Goal: Transaction & Acquisition: Book appointment/travel/reservation

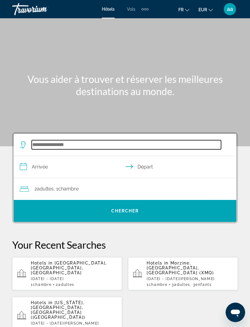
click at [41, 146] on input "Search hotel destination" at bounding box center [126, 144] width 189 height 9
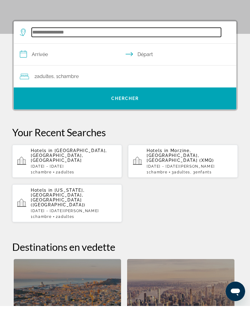
scroll to position [112, 0]
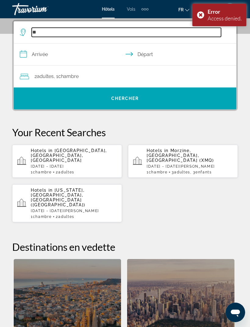
type input "*"
type input "******"
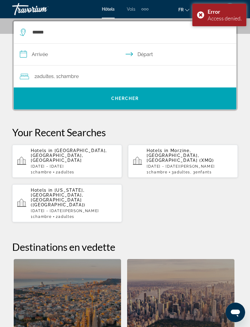
click at [29, 54] on input "**********" at bounding box center [126, 55] width 225 height 23
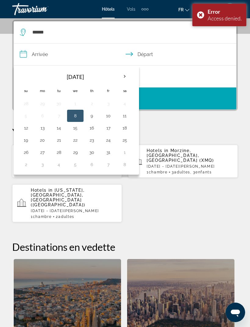
click at [123, 77] on th "Next month" at bounding box center [124, 76] width 16 height 13
click at [123, 78] on th "Next month" at bounding box center [124, 76] width 16 height 13
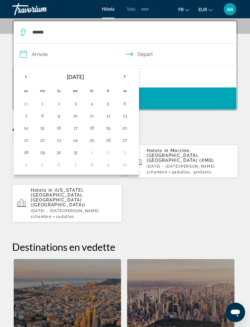
click at [107, 116] on button "12" at bounding box center [108, 115] width 10 height 9
click at [42, 129] on button "15" at bounding box center [42, 128] width 10 height 9
type input "**********"
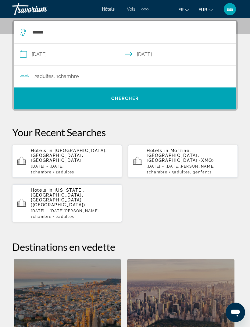
click at [46, 93] on span "Search" at bounding box center [125, 98] width 222 height 15
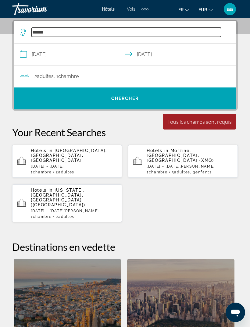
click at [50, 35] on input "******" at bounding box center [126, 32] width 189 height 9
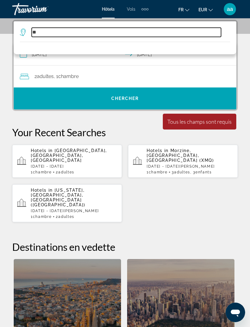
type input "*"
type input "*******"
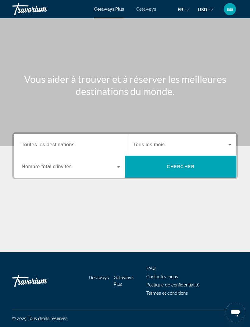
click at [33, 142] on span "Toutes les destinations" at bounding box center [48, 144] width 53 height 5
click at [33, 142] on input "Destination Toutes les destinations" at bounding box center [71, 144] width 98 height 7
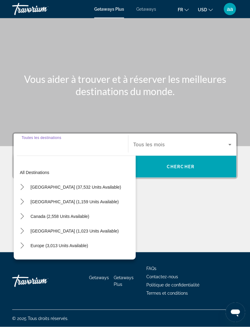
scroll to position [19, 0]
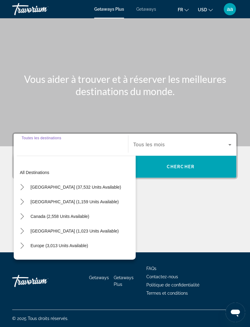
click at [25, 242] on icon "Toggle Europe (3,013 units available) submenu" at bounding box center [22, 245] width 6 height 6
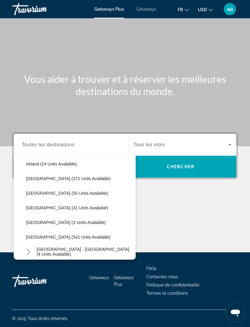
scroll to position [213, 0]
click at [208, 12] on button "USD USD ($) MXN (Mex$) CAD (Can$) GBP (£) EUR (€) AUD (A$) NZD (NZ$) CNY (CN¥)" at bounding box center [204, 9] width 15 height 9
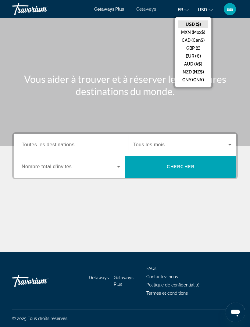
click at [187, 59] on button "EUR (€)" at bounding box center [193, 56] width 30 height 8
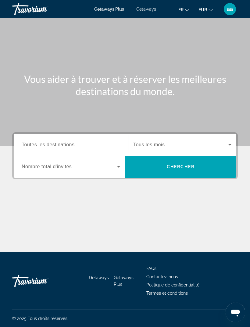
click at [29, 142] on span "Toutes les destinations" at bounding box center [48, 144] width 53 height 5
click at [29, 141] on input "Destination Toutes les destinations" at bounding box center [71, 144] width 98 height 7
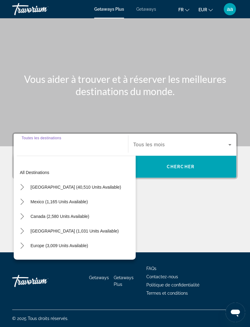
click at [24, 242] on icon "Toggle Europe (3,009 units available) submenu" at bounding box center [22, 245] width 6 height 6
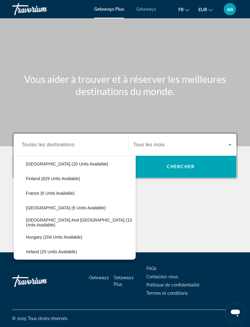
scroll to position [127, 0]
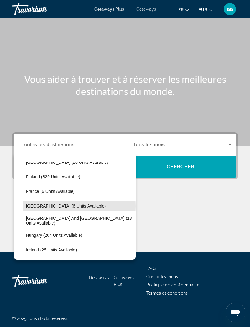
click at [31, 203] on span "[GEOGRAPHIC_DATA] (6 units available)" at bounding box center [66, 205] width 80 height 5
type input "**********"
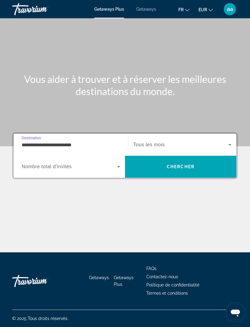
click at [143, 141] on span "Search widget" at bounding box center [180, 144] width 95 height 7
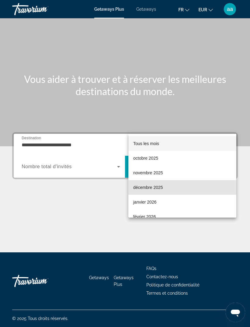
click at [139, 188] on span "décembre 2025" at bounding box center [148, 187] width 30 height 7
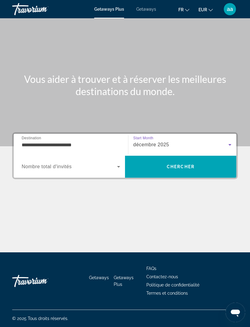
click at [40, 164] on span "Nombre total d'invités" at bounding box center [47, 166] width 50 height 5
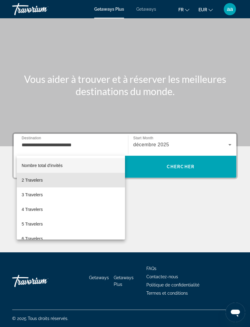
click at [27, 179] on span "2 Travelers" at bounding box center [32, 179] width 21 height 7
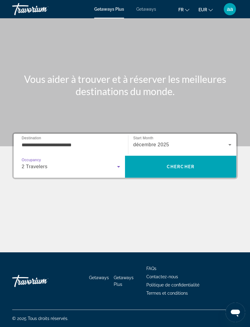
click at [141, 159] on span "Search" at bounding box center [180, 166] width 111 height 15
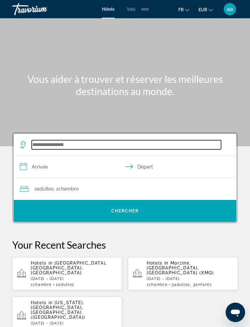
click at [44, 149] on input "Search hotel destination" at bounding box center [126, 144] width 189 height 9
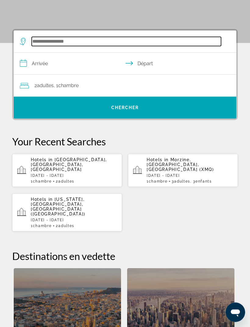
scroll to position [112, 0]
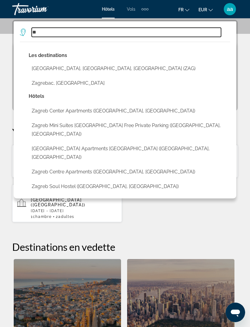
type input "*"
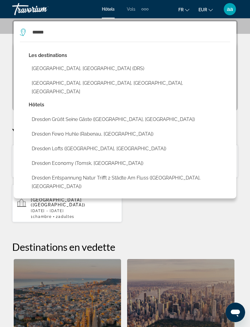
click at [40, 68] on button "Dresden, Germany (DRS)" at bounding box center [129, 69] width 201 height 12
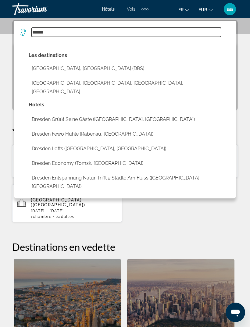
type input "**********"
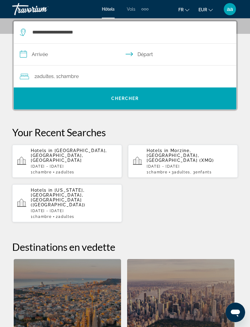
click at [28, 52] on input "**********" at bounding box center [126, 55] width 225 height 23
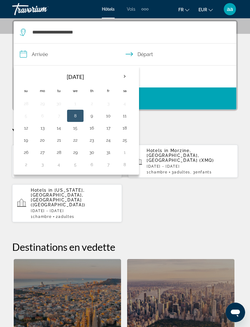
click at [125, 78] on th "Next month" at bounding box center [124, 76] width 16 height 13
click at [127, 76] on th "Next month" at bounding box center [124, 76] width 16 height 13
click at [110, 116] on button "12" at bounding box center [108, 115] width 10 height 9
click at [43, 129] on button "15" at bounding box center [42, 128] width 10 height 9
type input "**********"
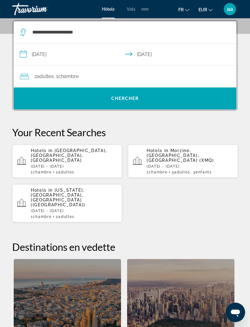
click at [32, 99] on span "Search" at bounding box center [125, 98] width 222 height 15
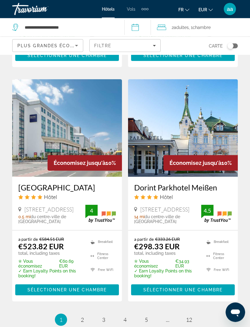
scroll to position [1251, 0]
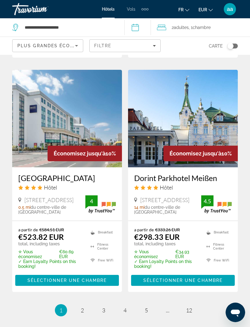
click at [82, 306] on span "2" at bounding box center [82, 309] width 3 height 7
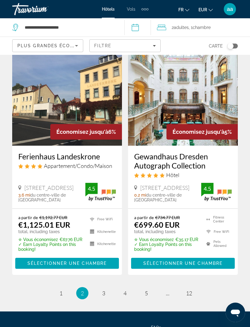
scroll to position [1292, 0]
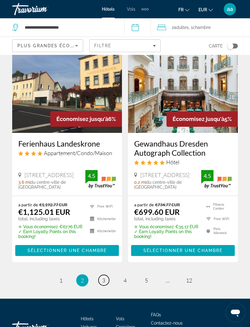
click at [104, 277] on span "3" at bounding box center [103, 280] width 3 height 7
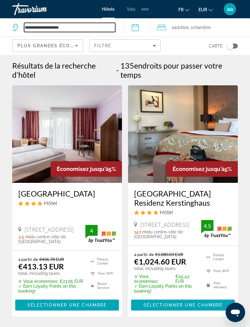
click at [43, 24] on input "**********" at bounding box center [69, 27] width 91 height 9
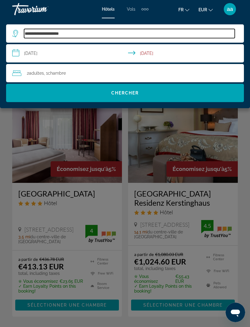
click at [50, 31] on input "**********" at bounding box center [129, 33] width 210 height 9
click at [48, 31] on input "**********" at bounding box center [129, 33] width 210 height 9
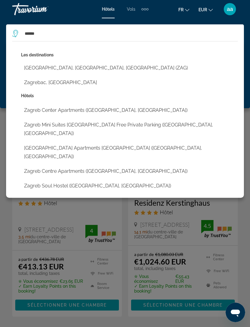
click at [37, 70] on button "Zagreb, Zagreb County, Croatia (ZAG)" at bounding box center [129, 68] width 216 height 12
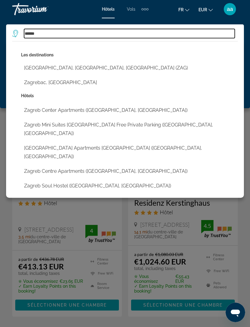
type input "**********"
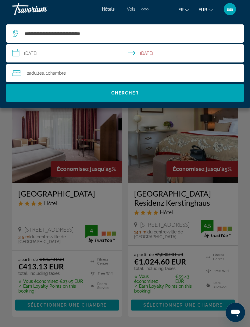
click at [28, 95] on span "Search" at bounding box center [124, 93] width 237 height 15
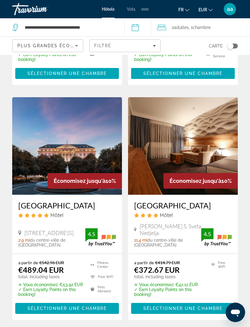
scroll to position [1199, 0]
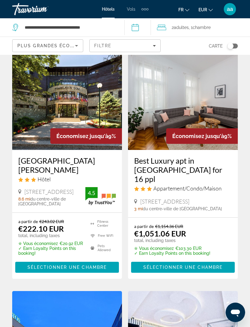
scroll to position [33, 0]
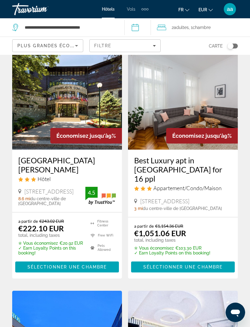
click at [35, 160] on h3 "Hotel Tomislavov Dom" at bounding box center [66, 165] width 97 height 18
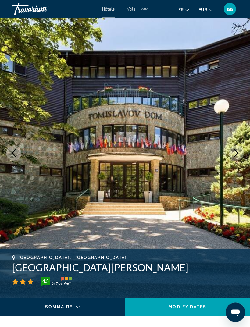
scroll to position [10, 0]
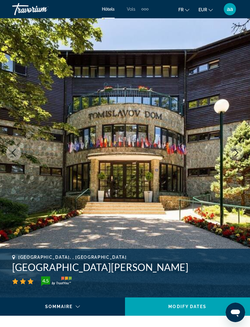
click at [234, 152] on icon "Next image" at bounding box center [235, 152] width 7 height 7
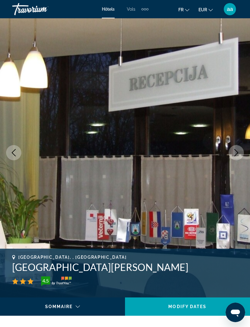
click at [230, 158] on img "Main content" at bounding box center [125, 152] width 250 height 289
click at [232, 158] on button "Next image" at bounding box center [235, 152] width 15 height 15
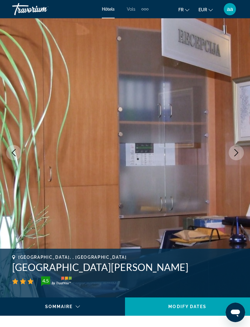
click at [234, 157] on button "Next image" at bounding box center [235, 152] width 15 height 15
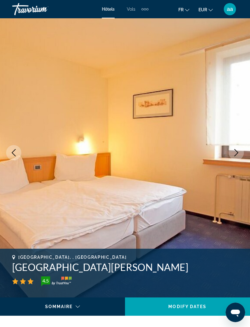
click at [234, 154] on icon "Next image" at bounding box center [235, 152] width 7 height 7
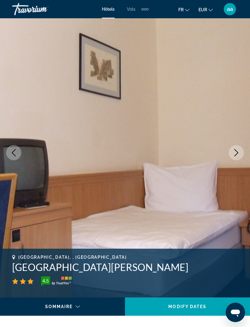
click at [234, 156] on icon "Next image" at bounding box center [235, 152] width 7 height 7
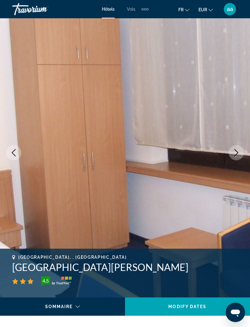
click at [232, 153] on icon "Next image" at bounding box center [235, 152] width 7 height 7
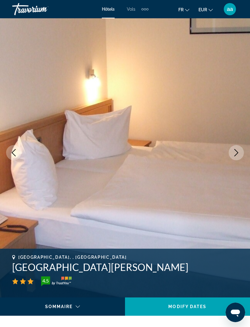
click at [234, 153] on icon "Next image" at bounding box center [235, 152] width 7 height 7
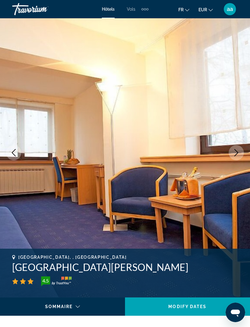
click at [232, 151] on icon "Next image" at bounding box center [235, 152] width 7 height 7
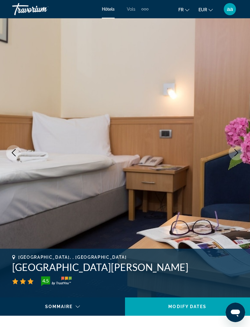
scroll to position [0, 0]
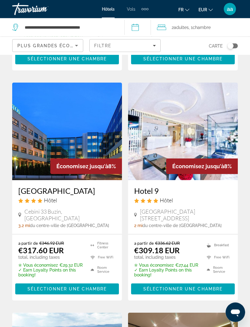
scroll to position [257, 0]
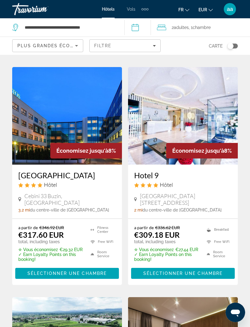
click at [22, 9] on div "Travorium" at bounding box center [42, 9] width 61 height 16
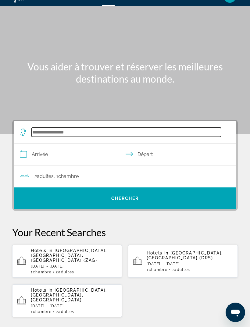
click at [47, 130] on input "Search hotel destination" at bounding box center [126, 132] width 189 height 9
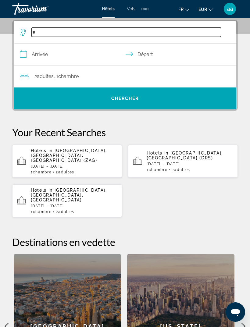
scroll to position [112, 0]
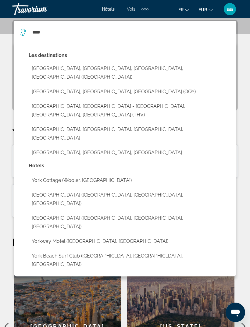
click at [40, 86] on button "York, North Yorkshire, United Kingdom (QQY)" at bounding box center [129, 92] width 201 height 12
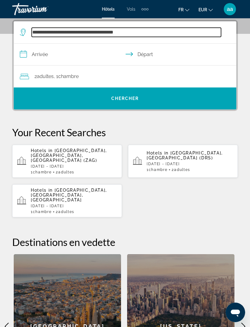
type input "**********"
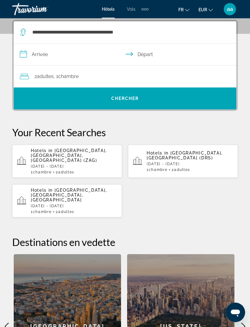
click at [24, 56] on input "**********" at bounding box center [126, 55] width 225 height 23
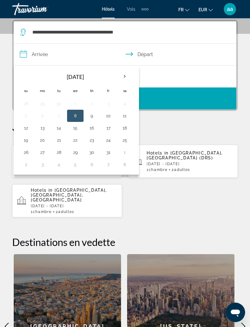
click at [126, 77] on th "Next month" at bounding box center [124, 76] width 16 height 13
click at [125, 79] on th "Next month" at bounding box center [124, 76] width 16 height 13
click at [108, 117] on button "12" at bounding box center [108, 115] width 10 height 9
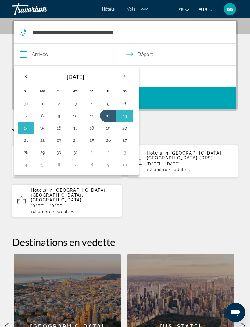
click at [44, 128] on button "15" at bounding box center [42, 128] width 10 height 9
type input "**********"
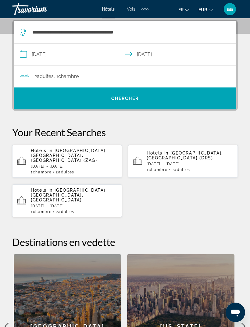
click at [48, 100] on span "Search" at bounding box center [125, 98] width 222 height 15
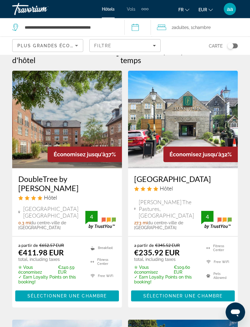
scroll to position [15, 0]
click at [47, 179] on h3 "DoubleTree by Hilton York" at bounding box center [66, 183] width 97 height 18
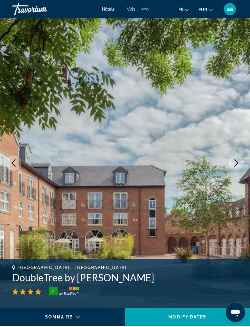
click at [229, 160] on button "Next image" at bounding box center [235, 162] width 15 height 15
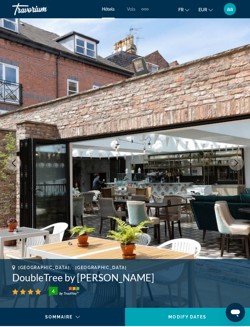
click at [232, 163] on icon "Next image" at bounding box center [235, 162] width 7 height 7
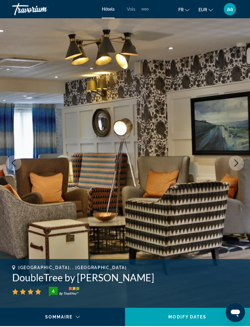
click at [232, 165] on button "Next image" at bounding box center [235, 162] width 15 height 15
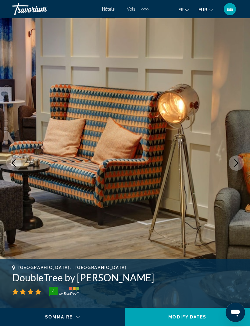
click at [233, 163] on icon "Next image" at bounding box center [235, 162] width 7 height 7
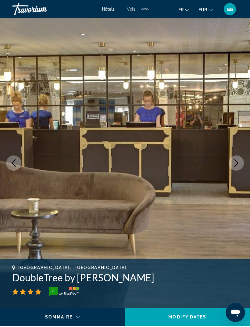
click at [234, 166] on button "Next image" at bounding box center [235, 162] width 15 height 15
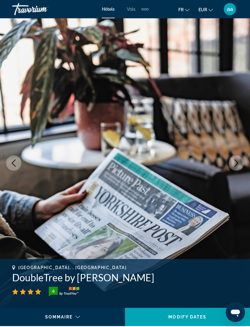
click at [236, 166] on icon "Next image" at bounding box center [235, 162] width 7 height 7
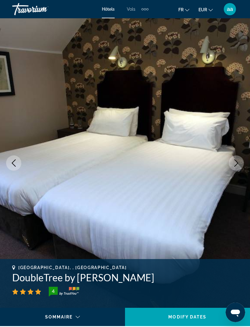
click at [235, 166] on icon "Next image" at bounding box center [236, 162] width 4 height 7
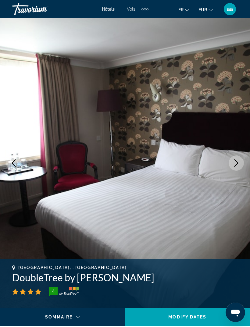
click at [236, 167] on button "Next image" at bounding box center [235, 162] width 15 height 15
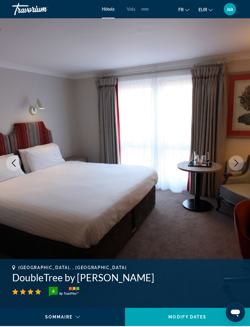
click at [238, 168] on button "Next image" at bounding box center [235, 162] width 15 height 15
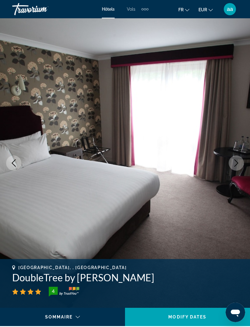
click at [236, 166] on icon "Next image" at bounding box center [235, 162] width 7 height 7
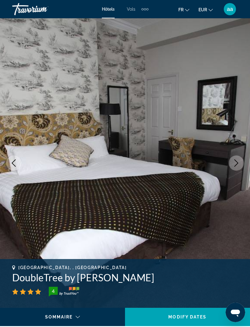
click at [235, 162] on icon "Next image" at bounding box center [235, 162] width 7 height 7
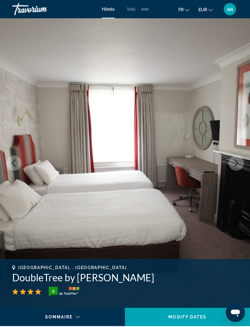
click at [238, 166] on icon "Next image" at bounding box center [235, 162] width 7 height 7
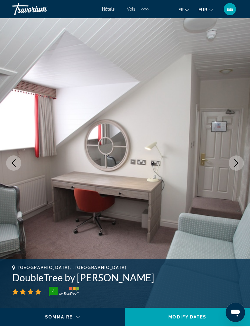
click at [238, 166] on button "Next image" at bounding box center [235, 162] width 15 height 15
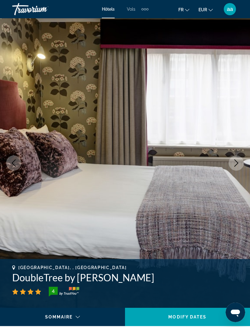
click at [237, 166] on button "Next image" at bounding box center [235, 162] width 15 height 15
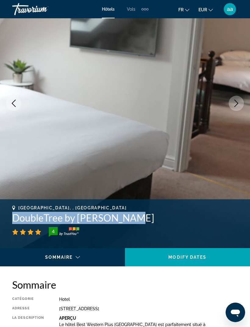
scroll to position [59, 0]
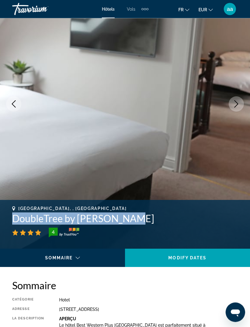
click at [29, 250] on div "Sommaire Photographie Équipements Emplacement Pièces Commentaires Modify Dates" at bounding box center [62, 258] width 125 height 18
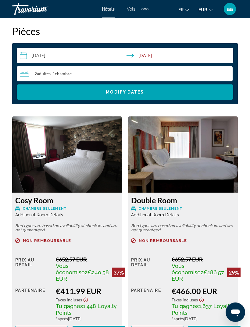
scroll to position [967, 0]
click at [31, 326] on span "More rates" at bounding box center [42, 330] width 28 height 5
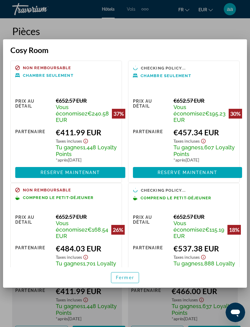
click at [124, 285] on span "button" at bounding box center [124, 277] width 27 height 15
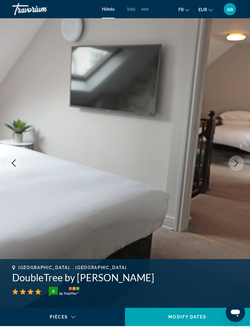
scroll to position [967, 0]
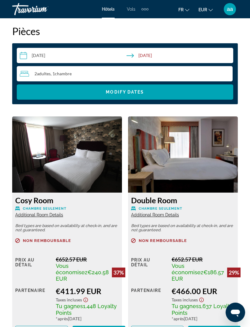
click at [28, 201] on h3 "Cosy Room" at bounding box center [66, 199] width 103 height 9
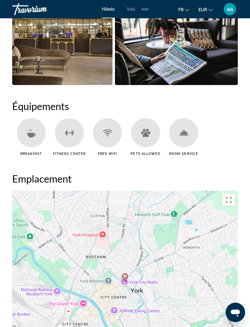
scroll to position [607, 0]
